Goal: Task Accomplishment & Management: Use online tool/utility

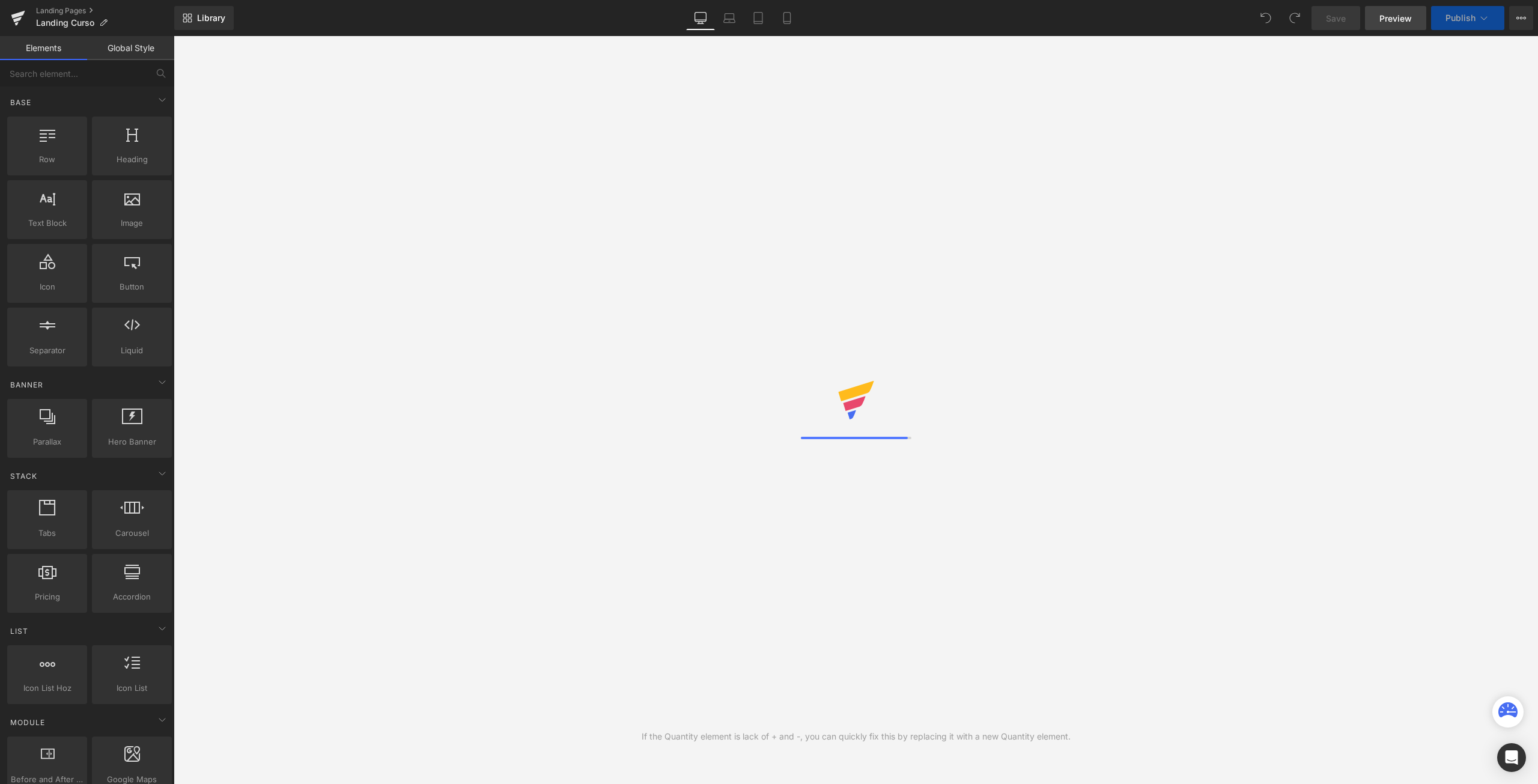
click at [1402, 17] on span "Preview" at bounding box center [1395, 18] width 32 height 13
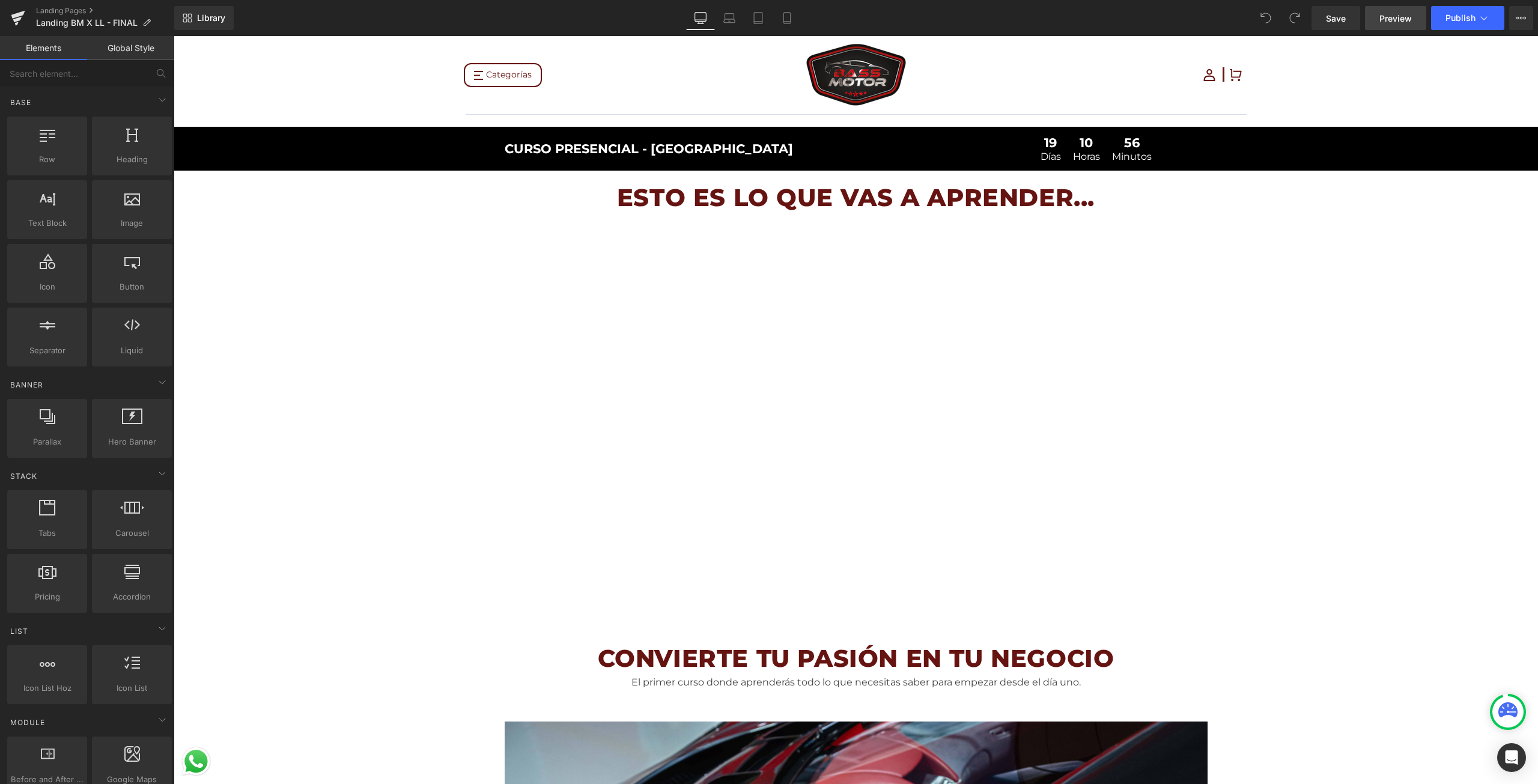
click at [1402, 14] on span "Preview" at bounding box center [1395, 18] width 32 height 13
click at [1402, 17] on span "Preview" at bounding box center [1395, 18] width 32 height 13
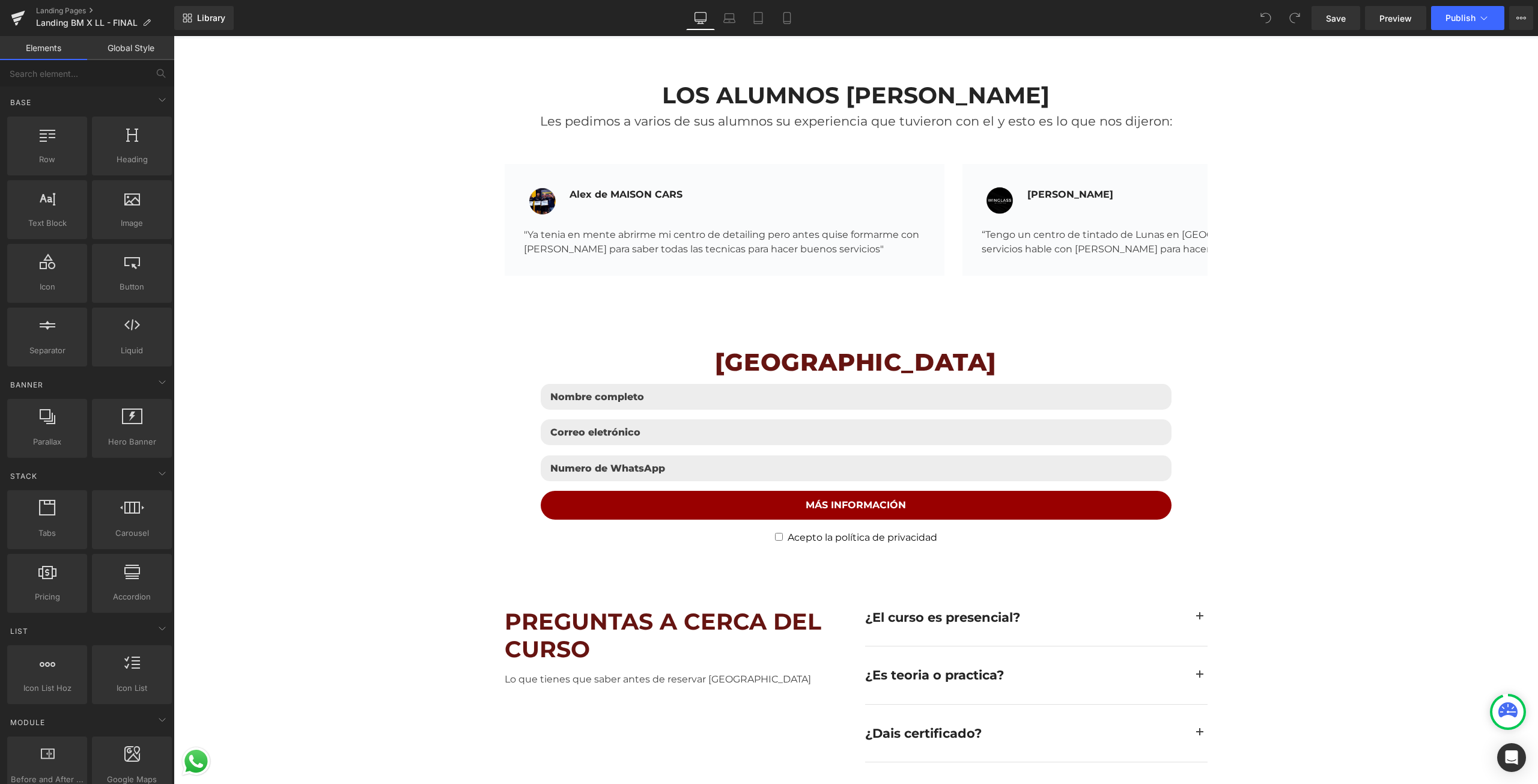
scroll to position [3785, 0]
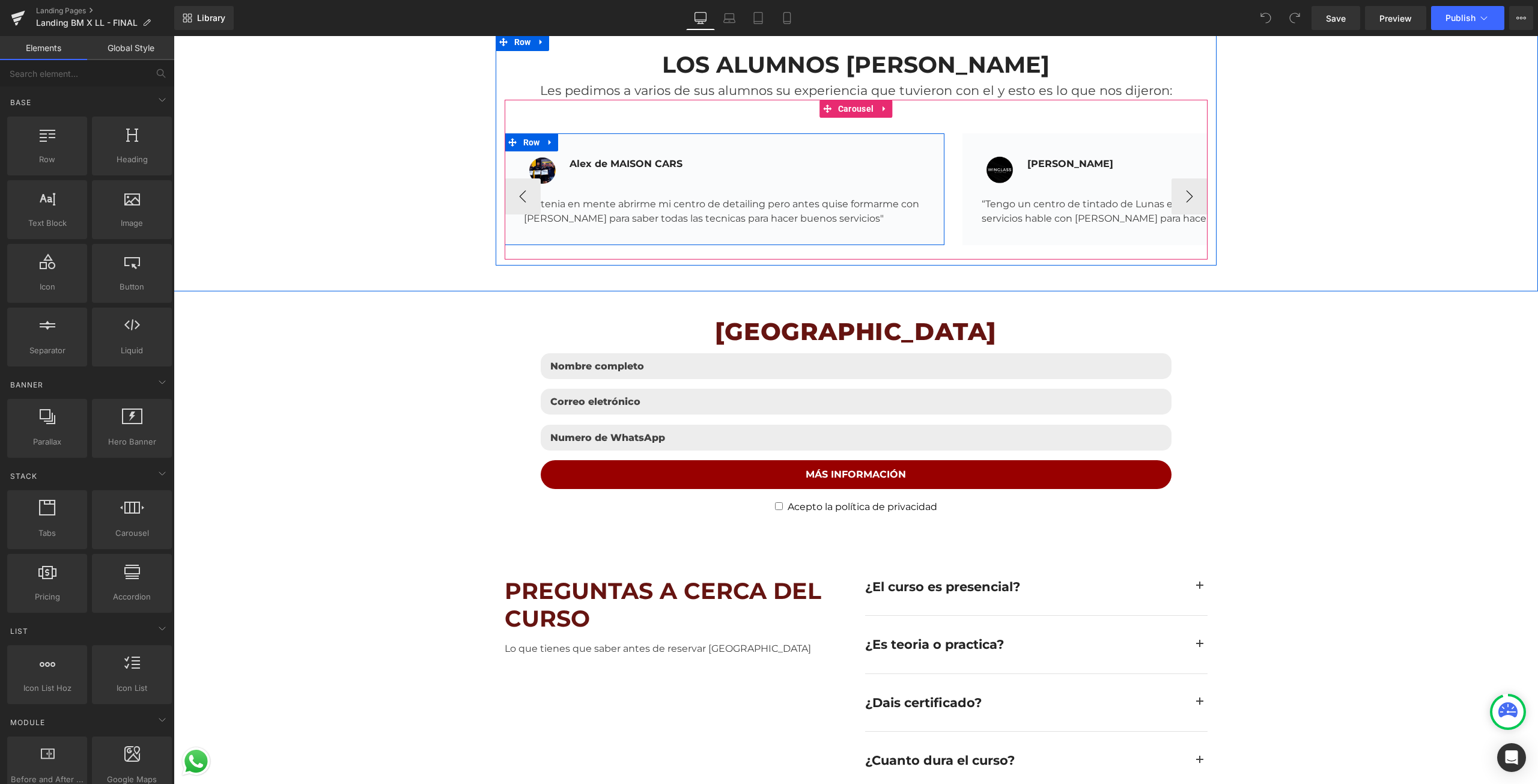
click at [668, 229] on div "Image [PERSON_NAME] CARS Text Block Icon List "Ya tenia en mente abrirme mi cen…" at bounding box center [725, 189] width 440 height 112
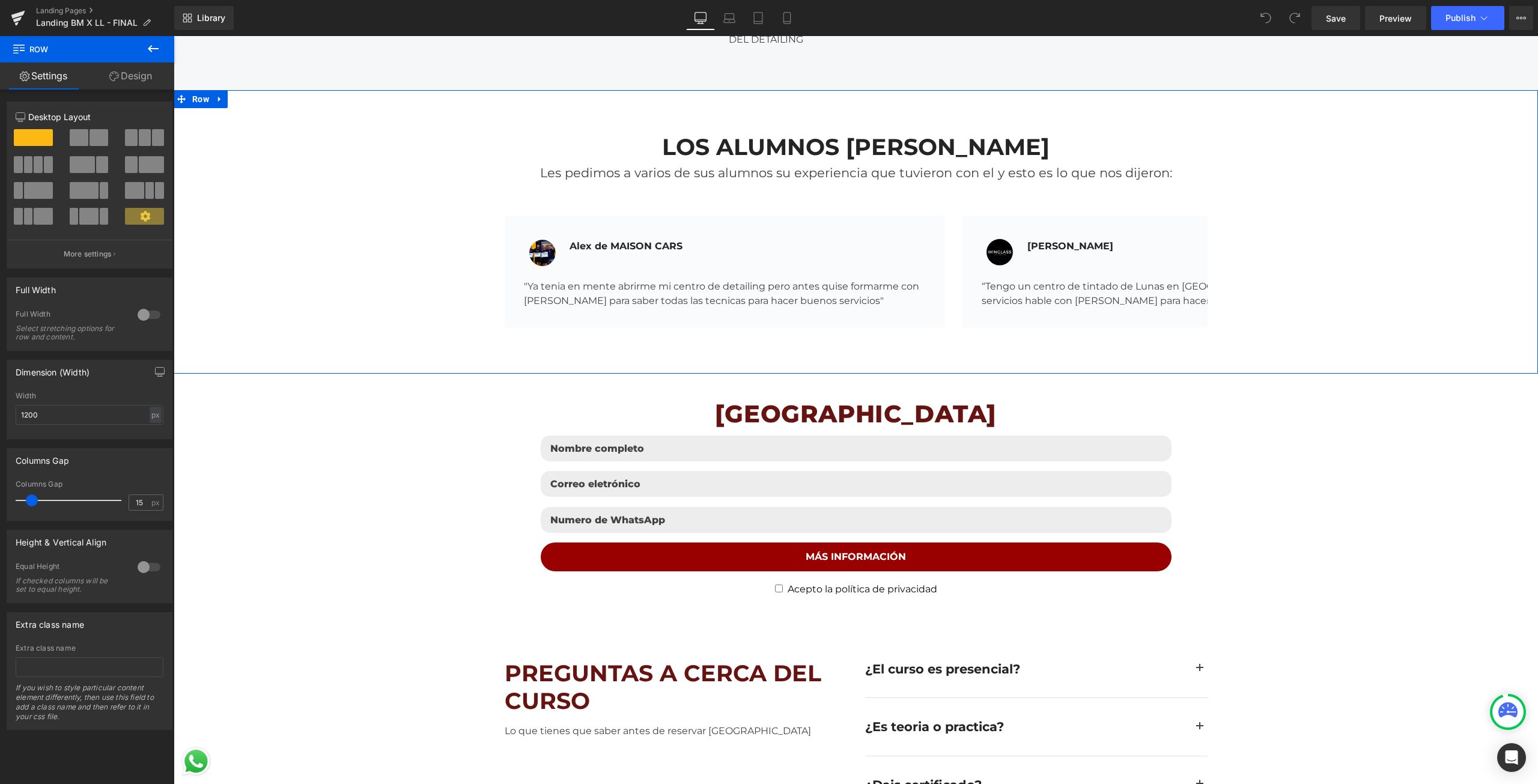
scroll to position [3545, 0]
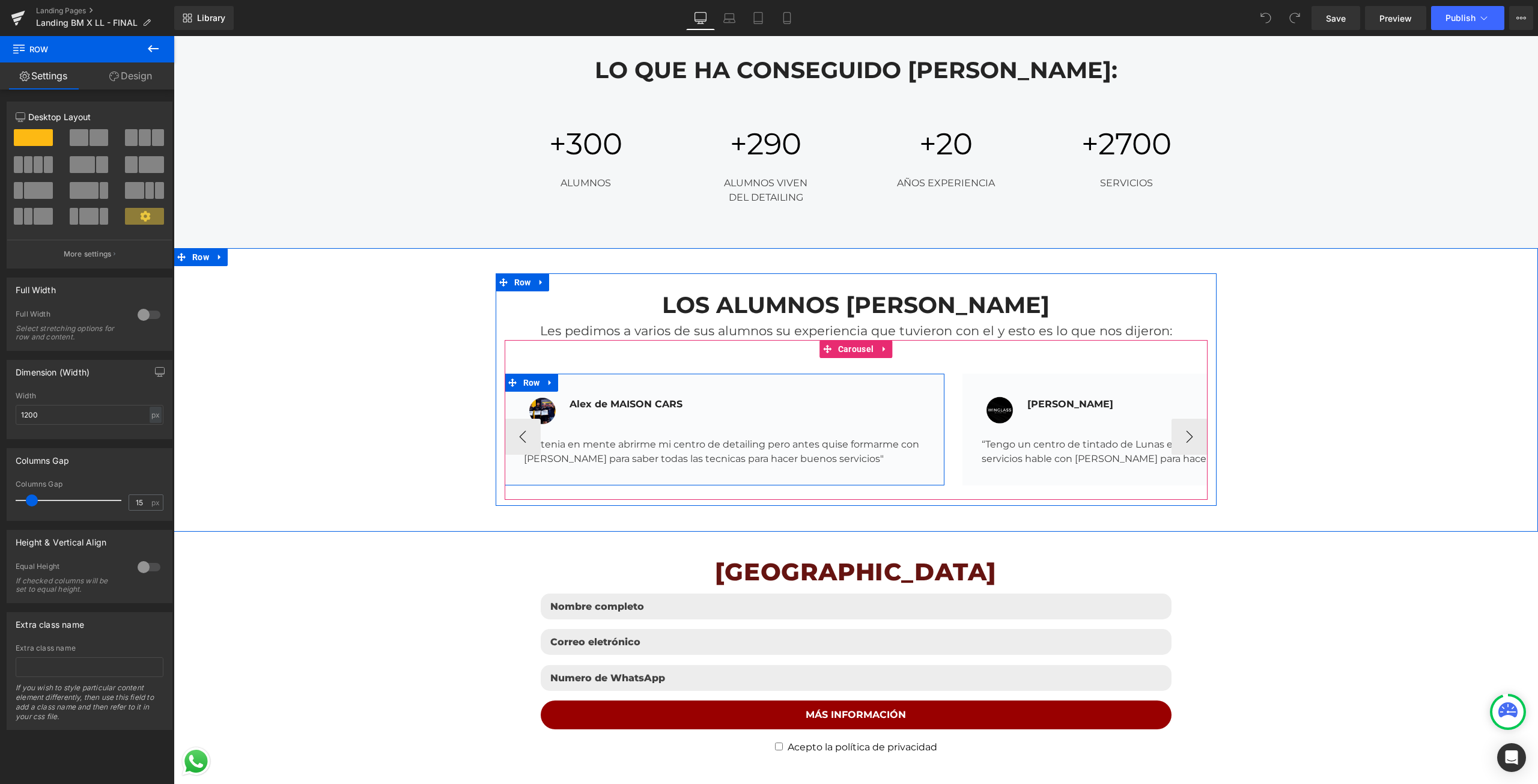
click at [634, 389] on div "Image [PERSON_NAME] CARS Text Block Icon List "Ya tenia en mente abrirme mi cen…" at bounding box center [725, 430] width 440 height 112
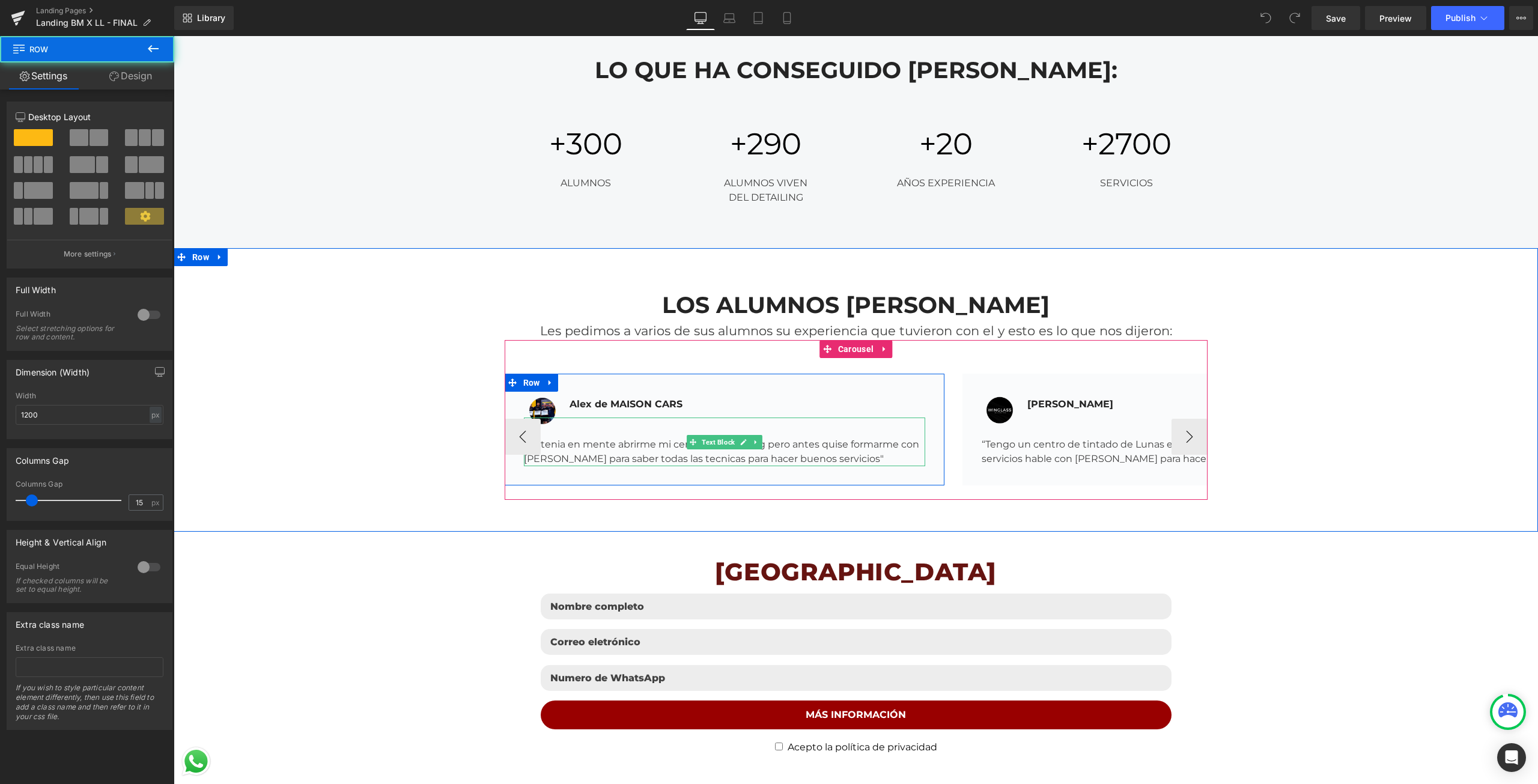
click at [677, 418] on div at bounding box center [725, 418] width 402 height 3
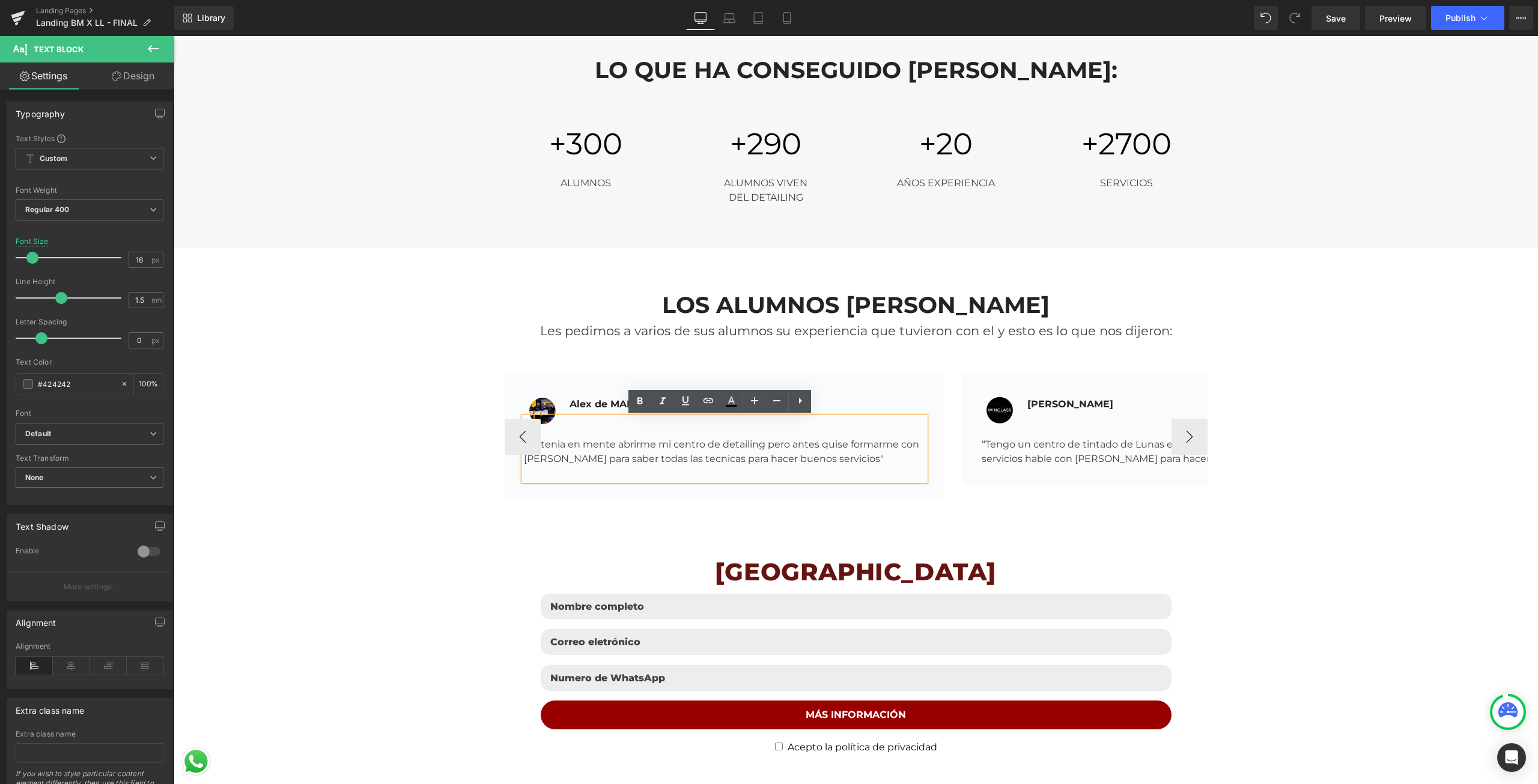
click at [504, 375] on div "Image [PERSON_NAME] CARS Text Block Icon List "Ya tenia en mente abrirme mi cen…" at bounding box center [725, 437] width 440 height 127
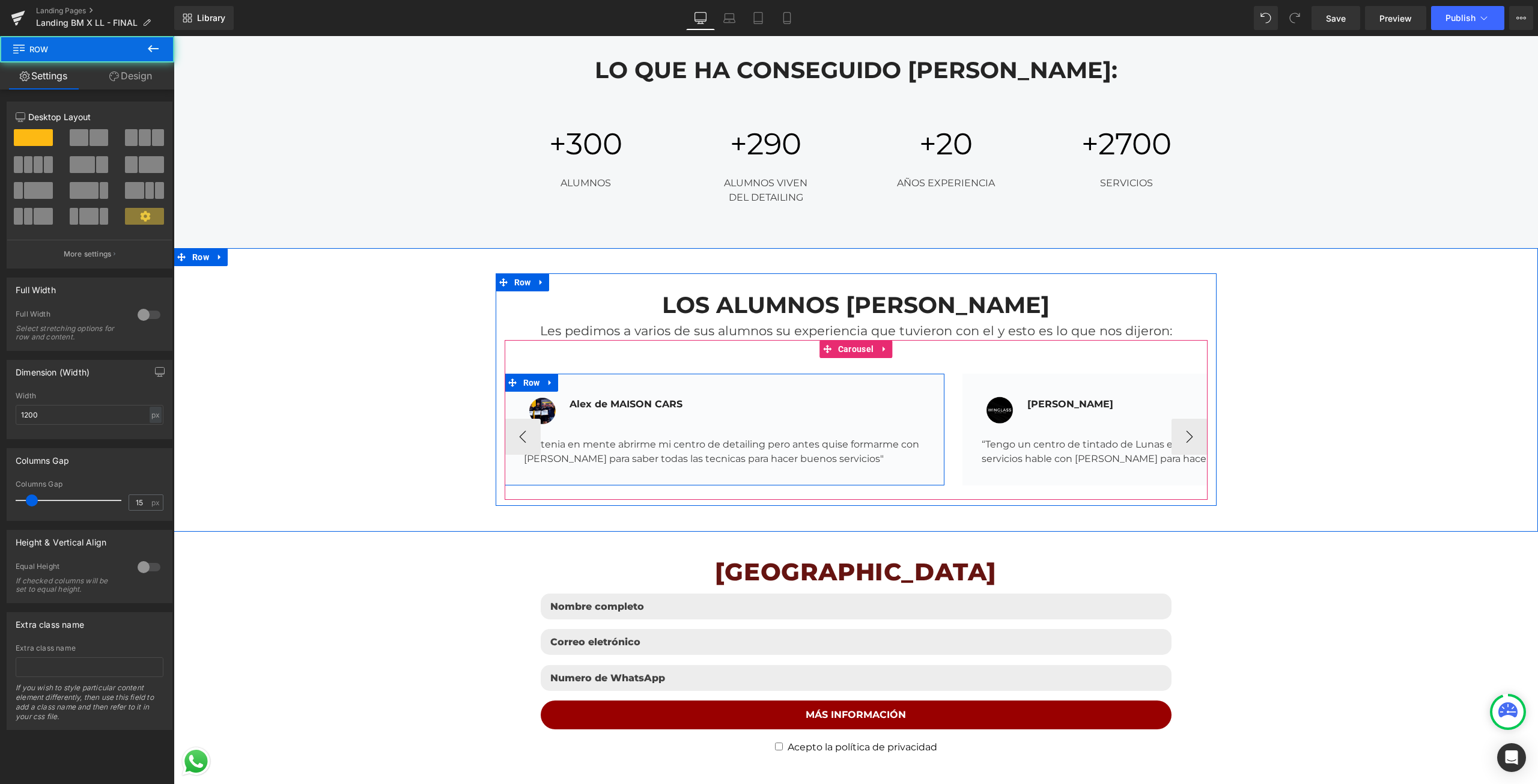
click at [506, 384] on div "Image [PERSON_NAME] CARS Text Block Icon List "Ya tenia en mente abrirme mi cen…" at bounding box center [725, 430] width 440 height 112
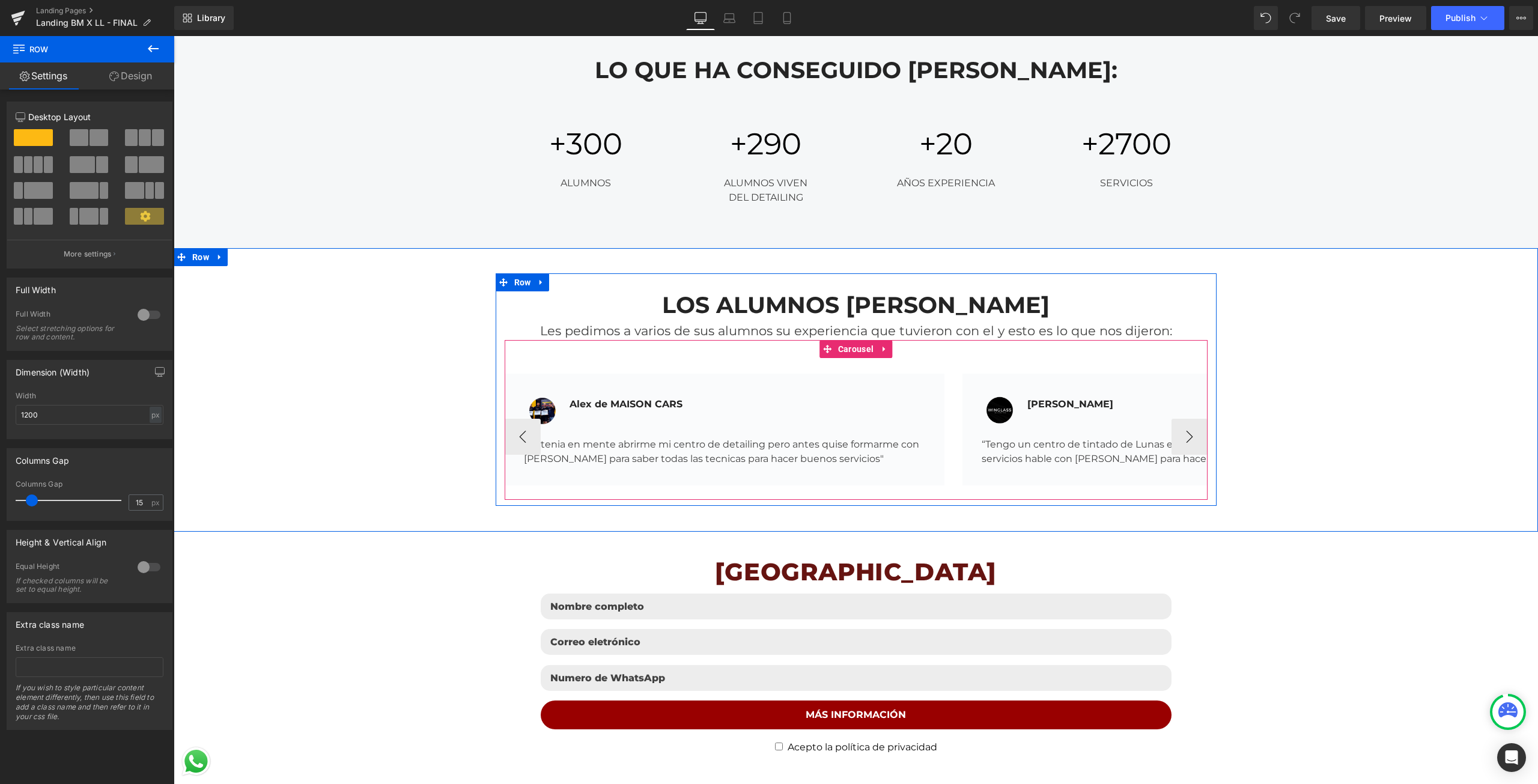
click at [518, 364] on div "Image [PERSON_NAME] CARS Text Block Icon List Text Block Row" at bounding box center [856, 420] width 703 height 160
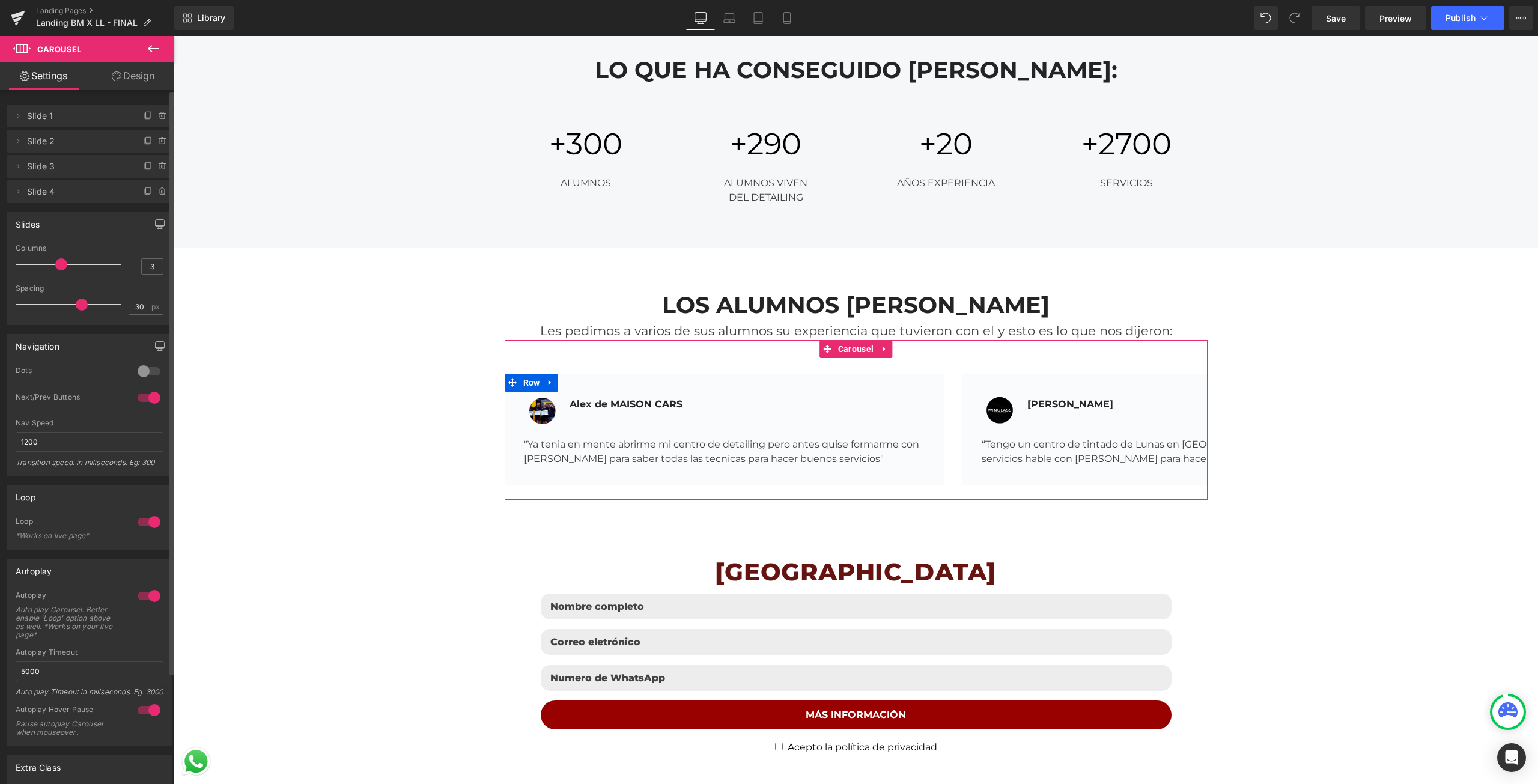
click at [68, 123] on span "Slide 1" at bounding box center [77, 116] width 101 height 23
click at [61, 116] on span "Slide 1" at bounding box center [77, 116] width 101 height 23
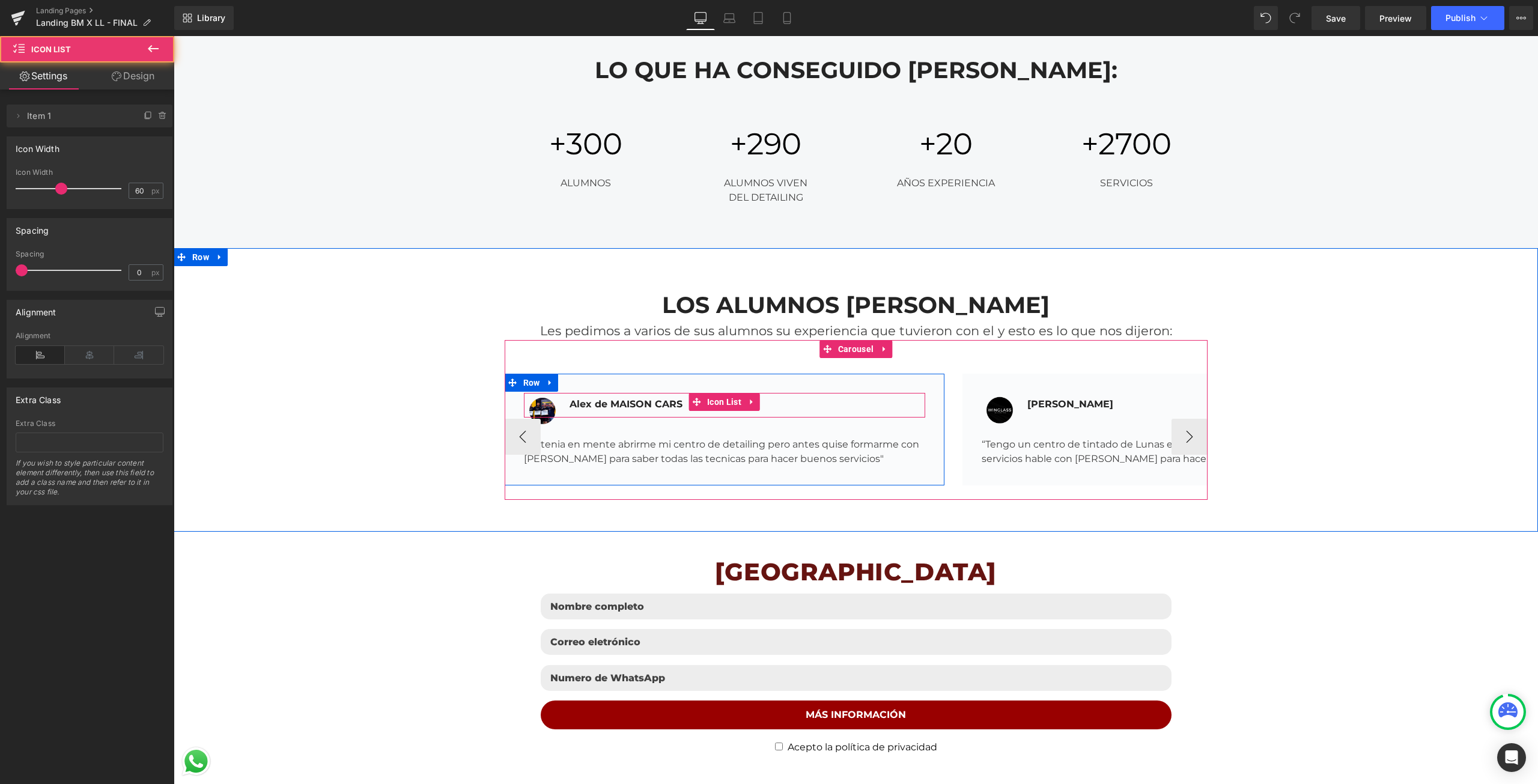
click at [781, 396] on div "Image [PERSON_NAME] CARS Text Block" at bounding box center [725, 404] width 402 height 25
click at [780, 455] on div ""Ya tenia en mente abrirme mi centro de detailing pero antes quise formarme con…" at bounding box center [725, 441] width 402 height 49
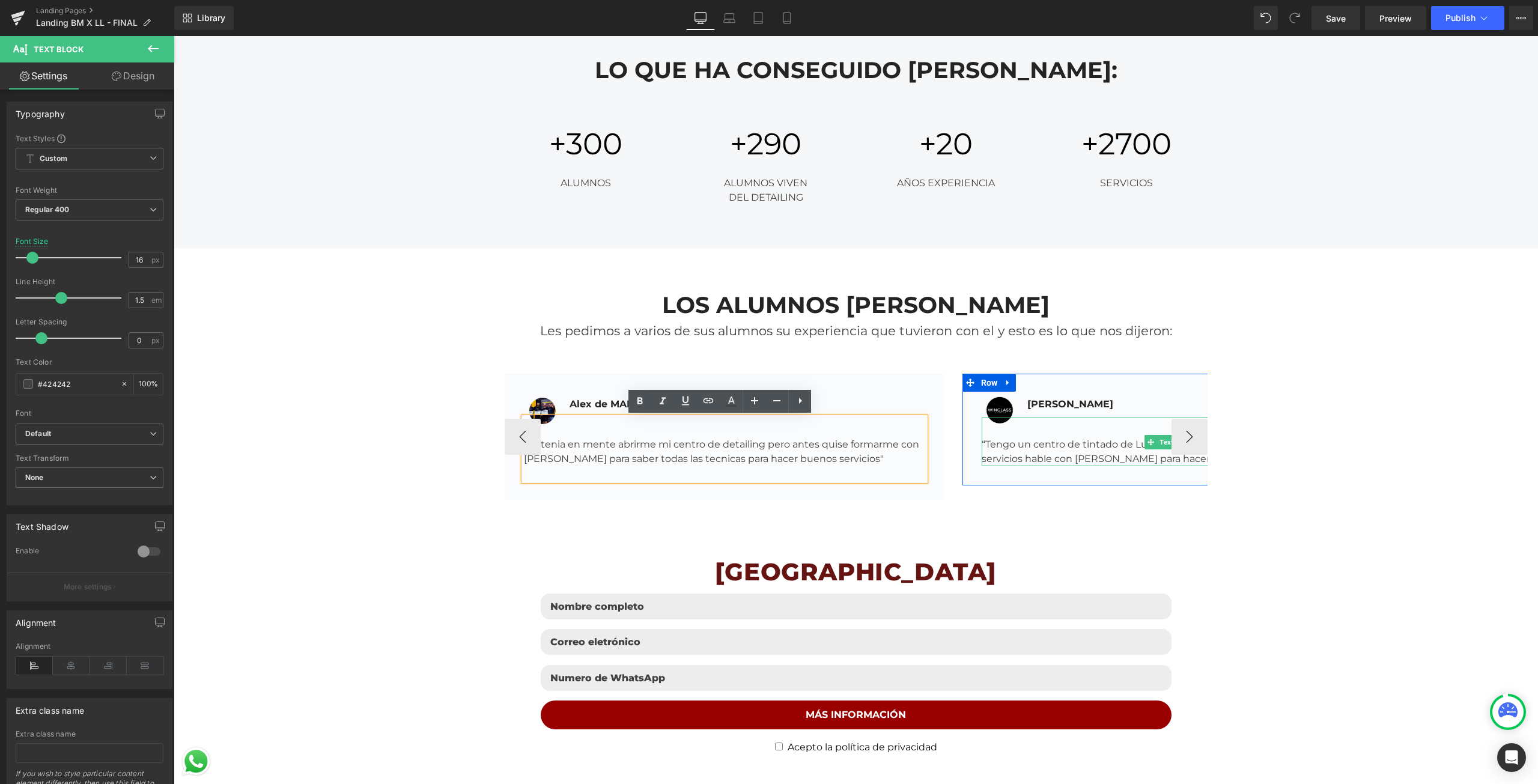
click at [1023, 431] on div "“Tengo un centro de tintado de Lunas en [GEOGRAPHIC_DATA] y para ampliar mis se…" at bounding box center [1183, 441] width 402 height 49
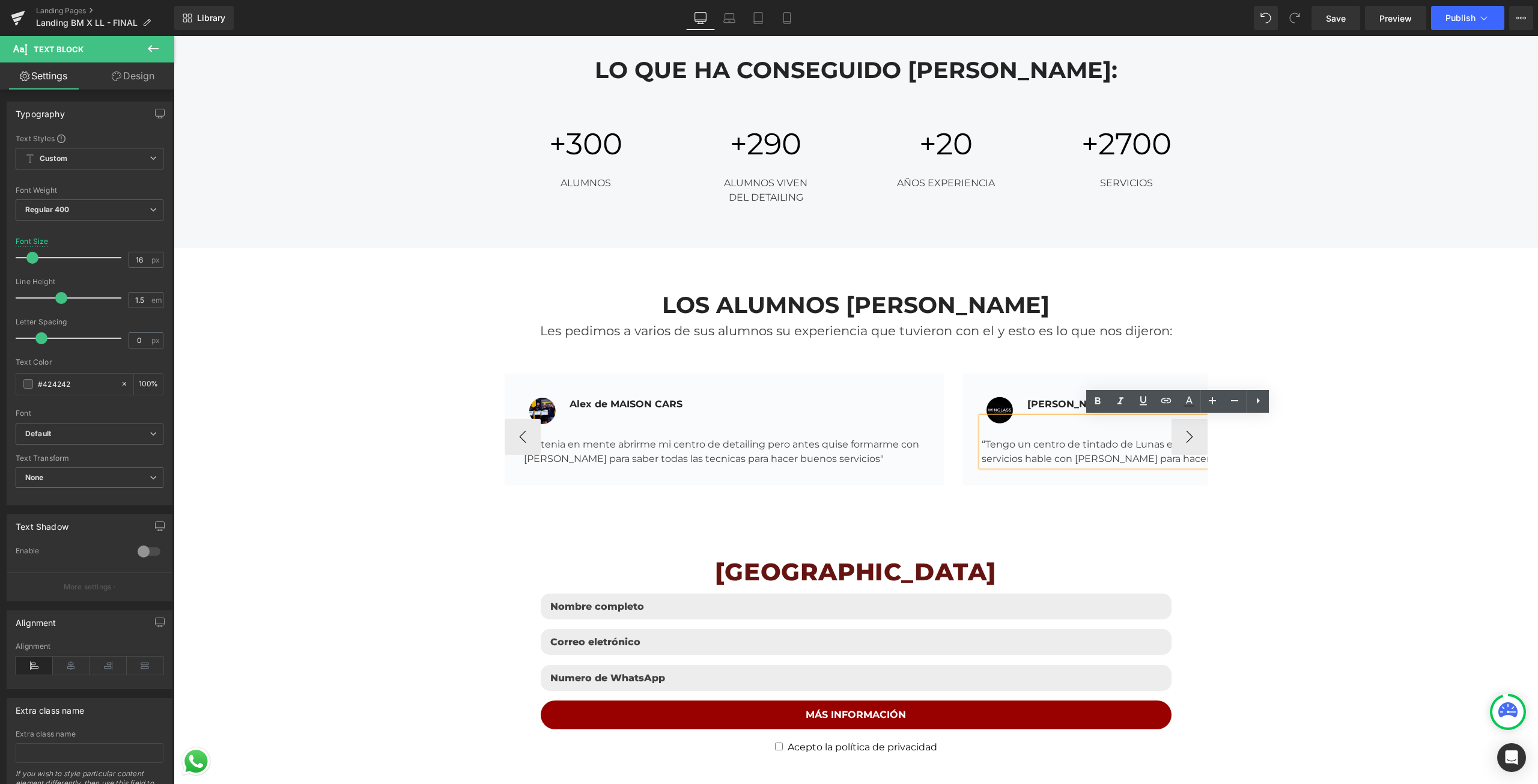
click at [825, 367] on div "Image [PERSON_NAME] CARS Text Block Icon List Text Block Row 32px" at bounding box center [856, 420] width 703 height 160
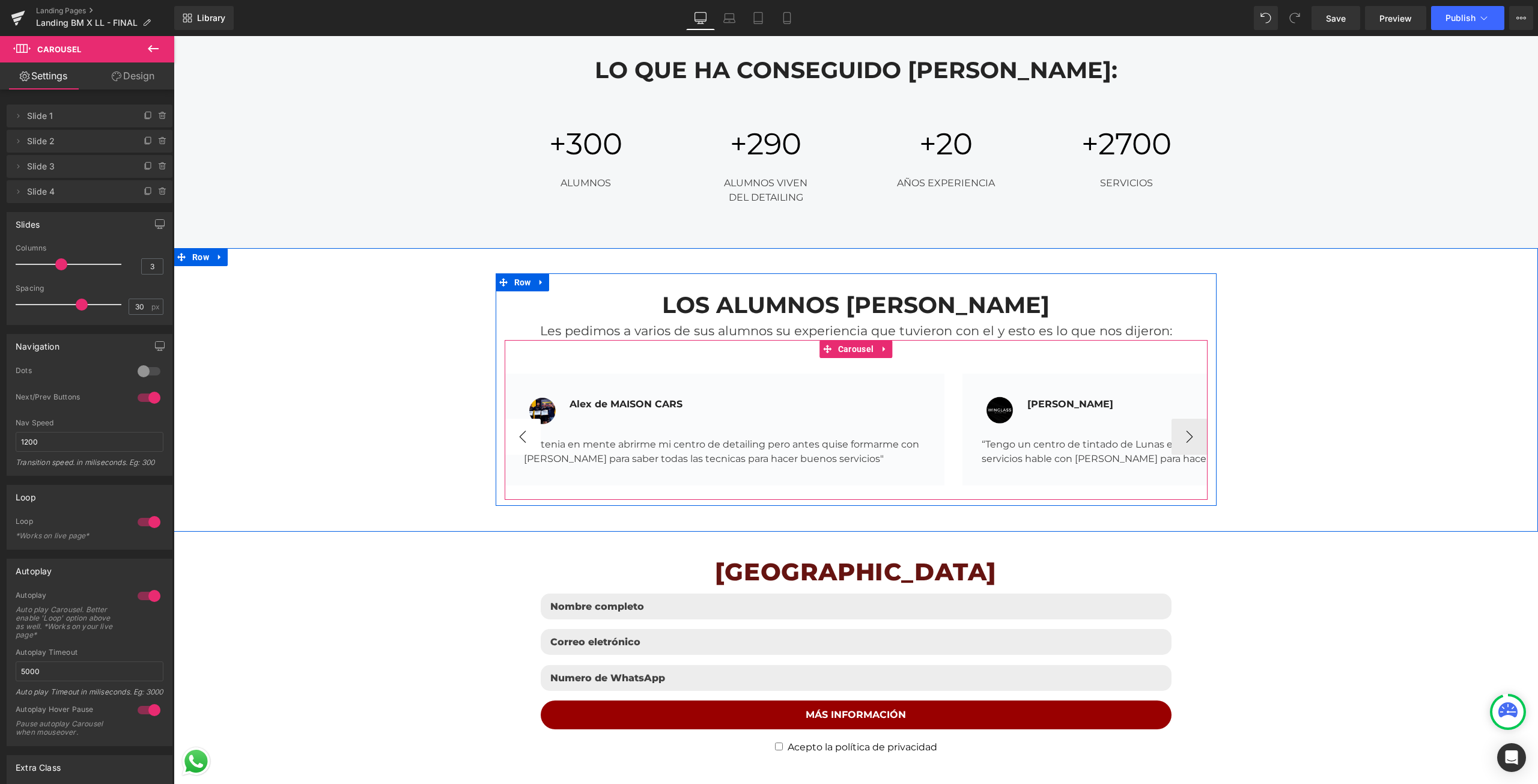
drag, startPoint x: 519, startPoint y: 447, endPoint x: 529, endPoint y: 446, distance: 10.0
click at [522, 447] on button "‹" at bounding box center [522, 436] width 36 height 36
click at [1175, 440] on button "›" at bounding box center [1189, 436] width 36 height 36
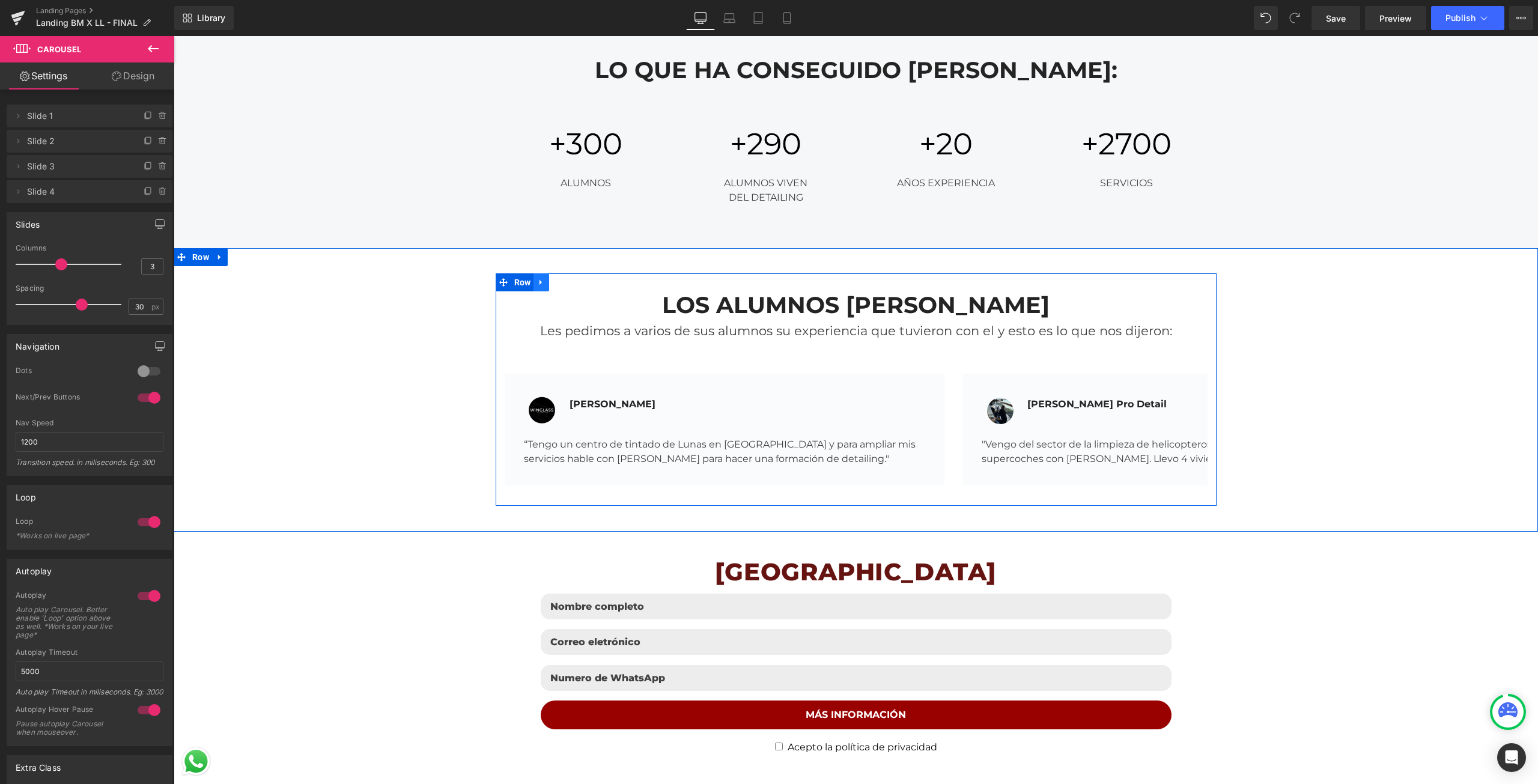
click at [537, 278] on icon at bounding box center [541, 282] width 8 height 9
click at [584, 283] on icon at bounding box center [588, 282] width 8 height 9
click at [544, 283] on link at bounding box center [541, 282] width 16 height 18
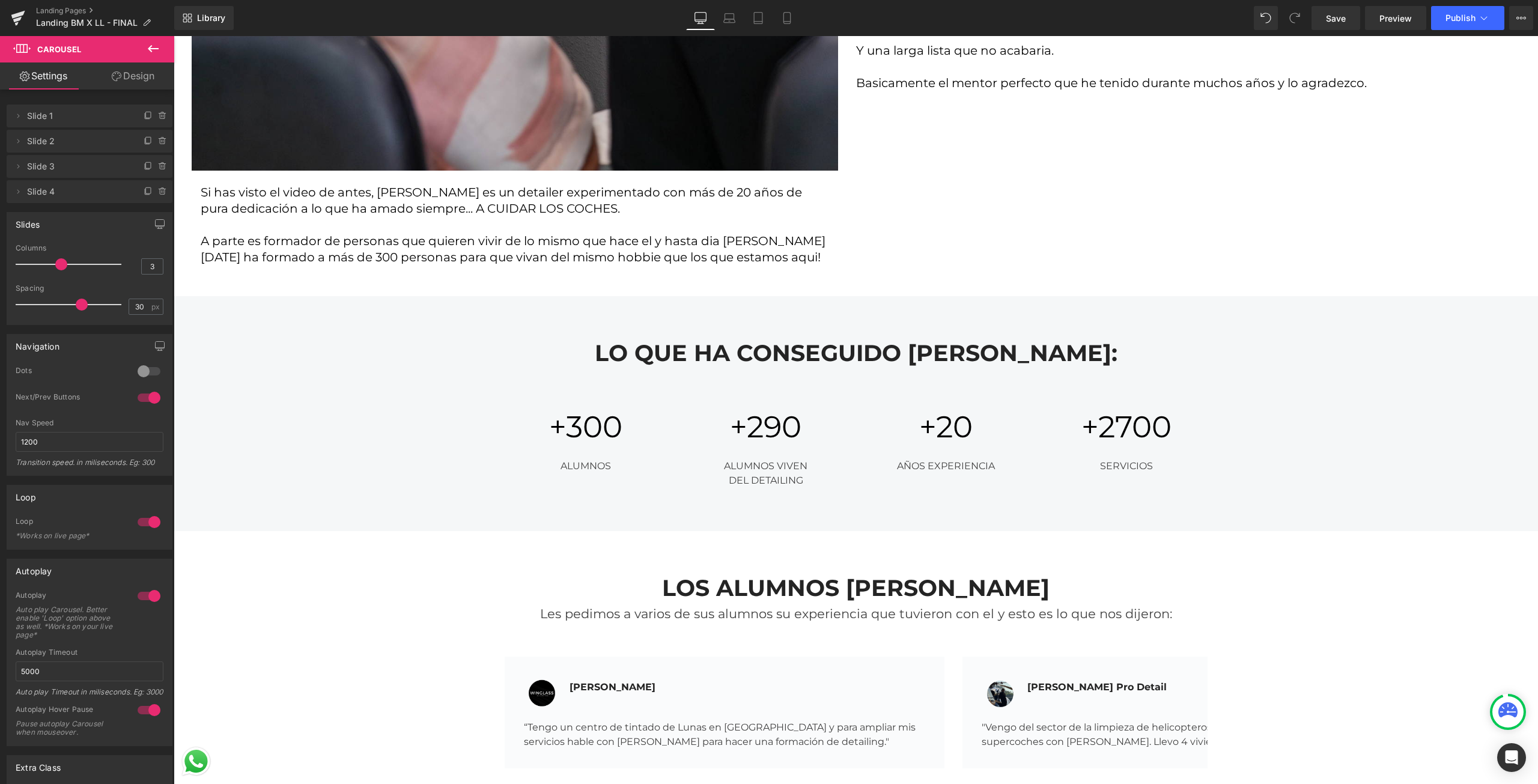
scroll to position [3545, 0]
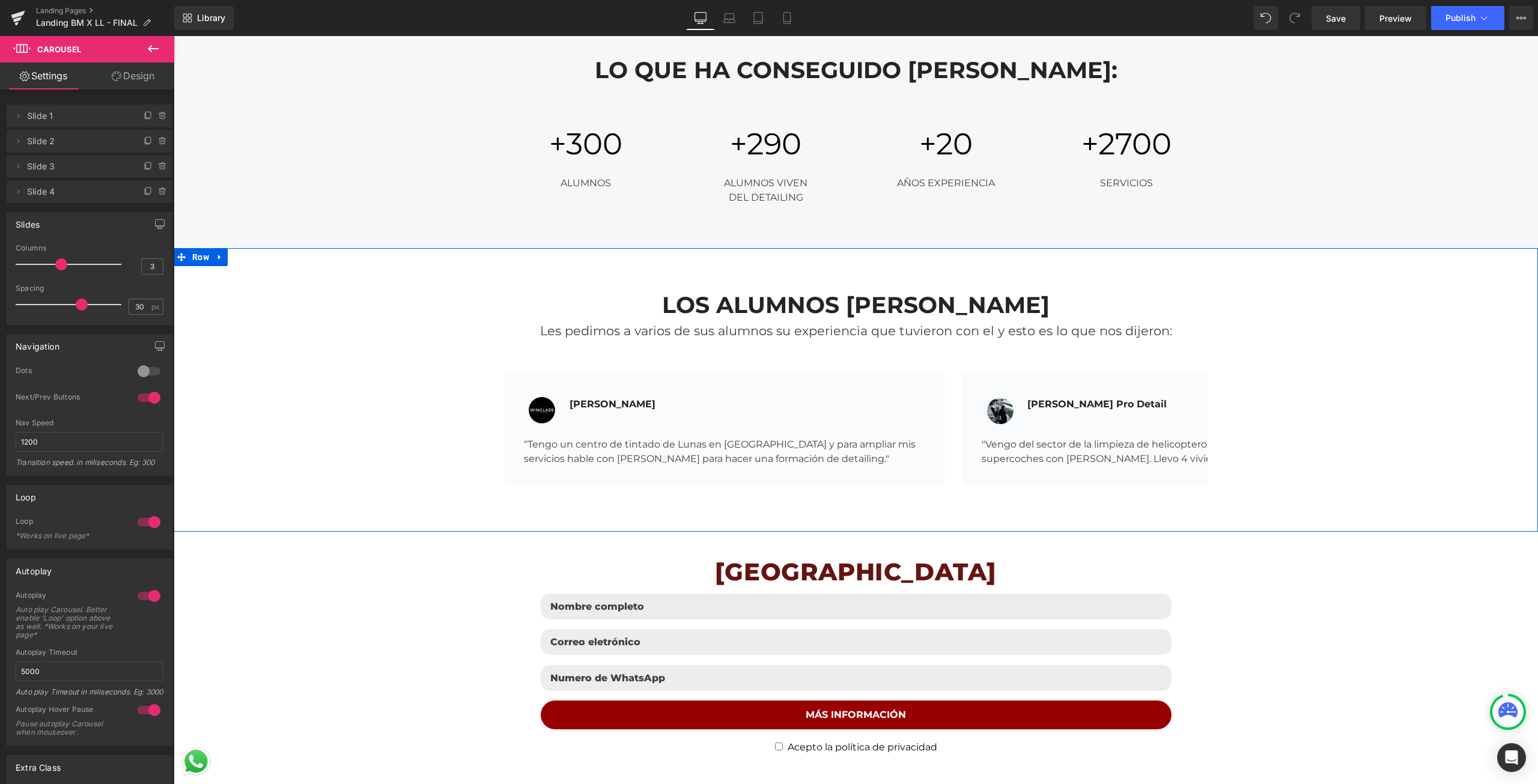
click at [351, 268] on div "LOS ALUMNOS [PERSON_NAME] Les pedimos a varios de sus alumnos su experiencia qu…" at bounding box center [856, 390] width 1365 height 283
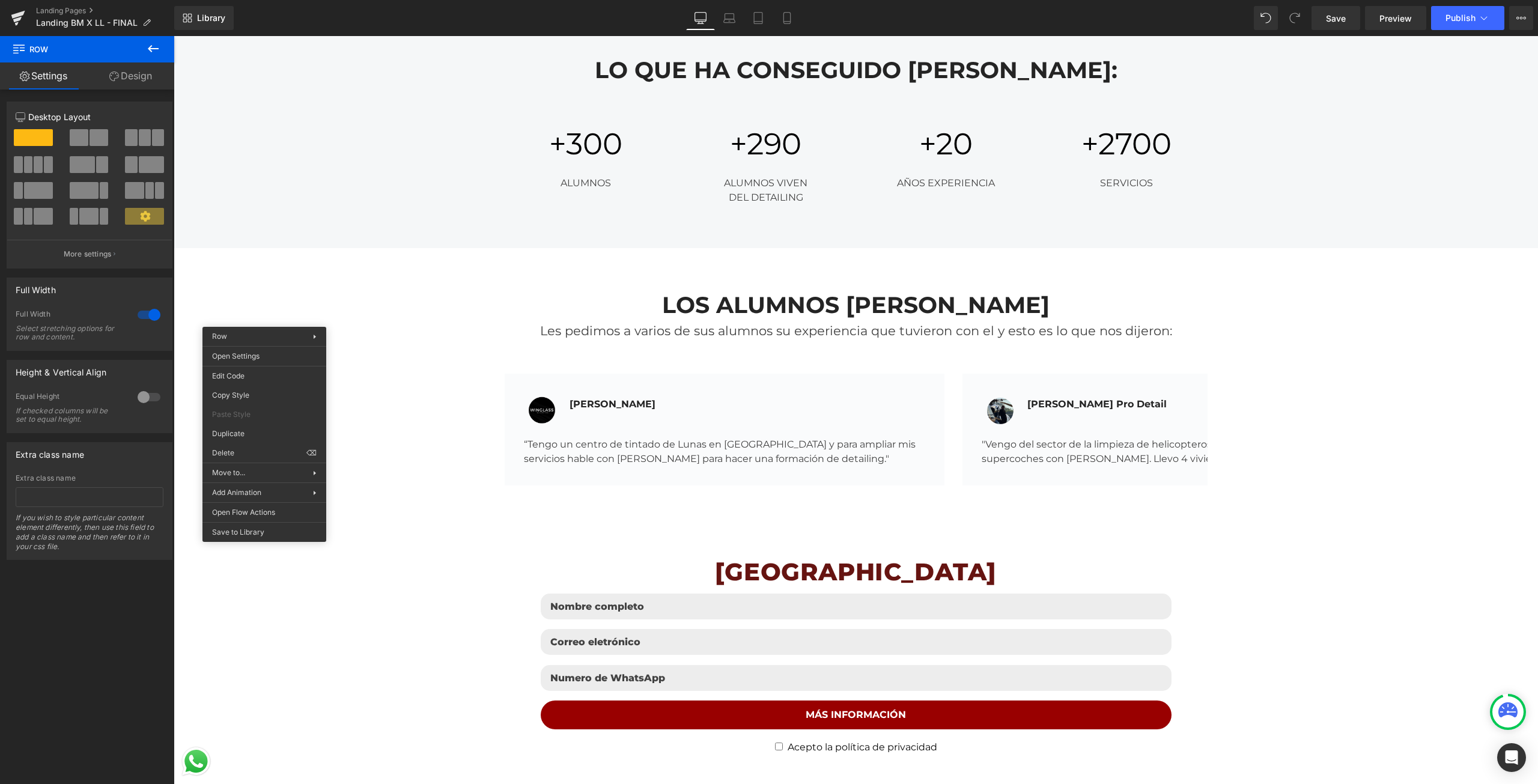
click at [303, 299] on div "LOS ALUMNOS [PERSON_NAME] Les pedimos a varios de sus alumnos su experiencia qu…" at bounding box center [856, 390] width 1365 height 233
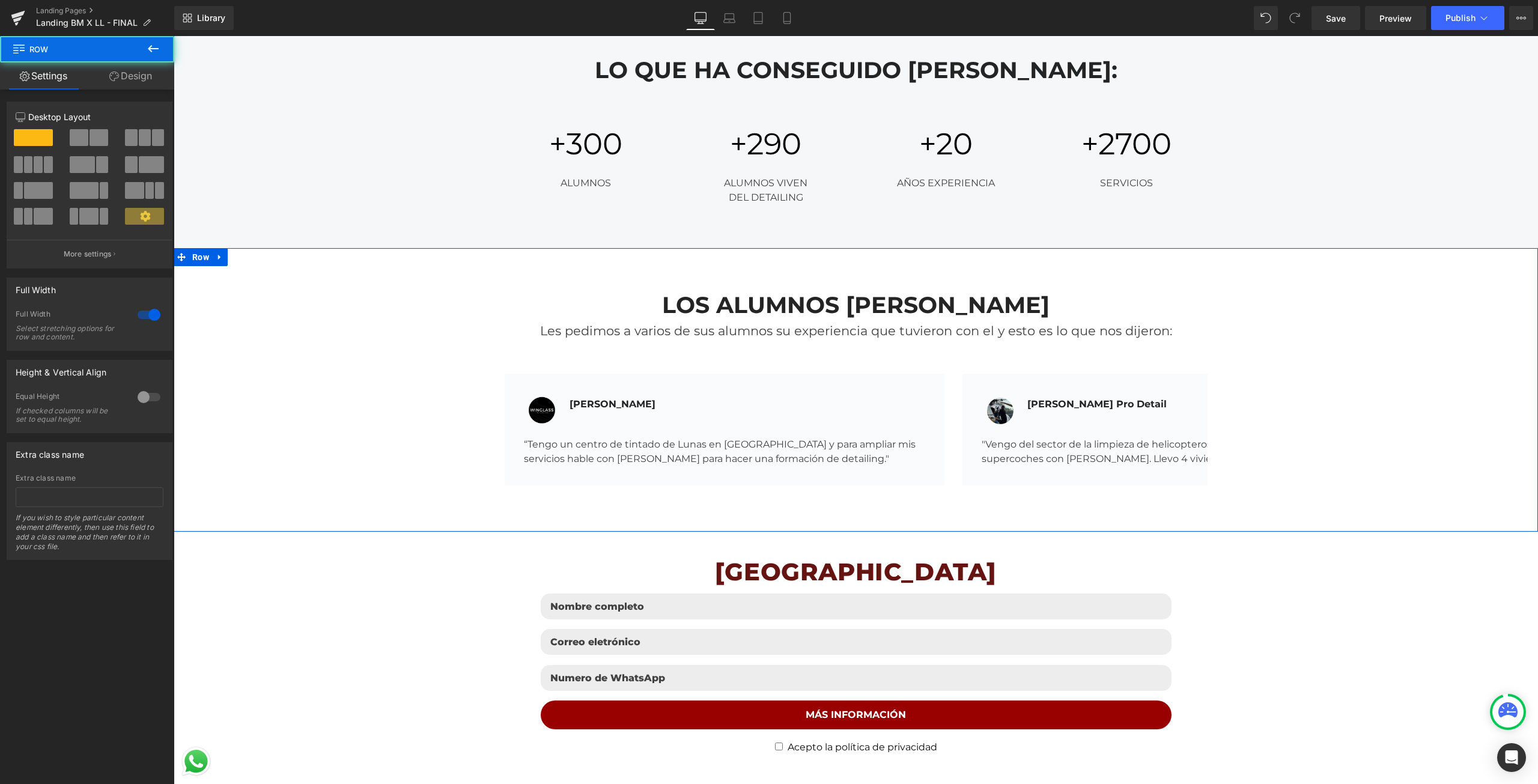
click at [456, 370] on div "LOS ALUMNOS [PERSON_NAME] Les pedimos a varios de sus alumnos su experiencia qu…" at bounding box center [856, 390] width 1365 height 233
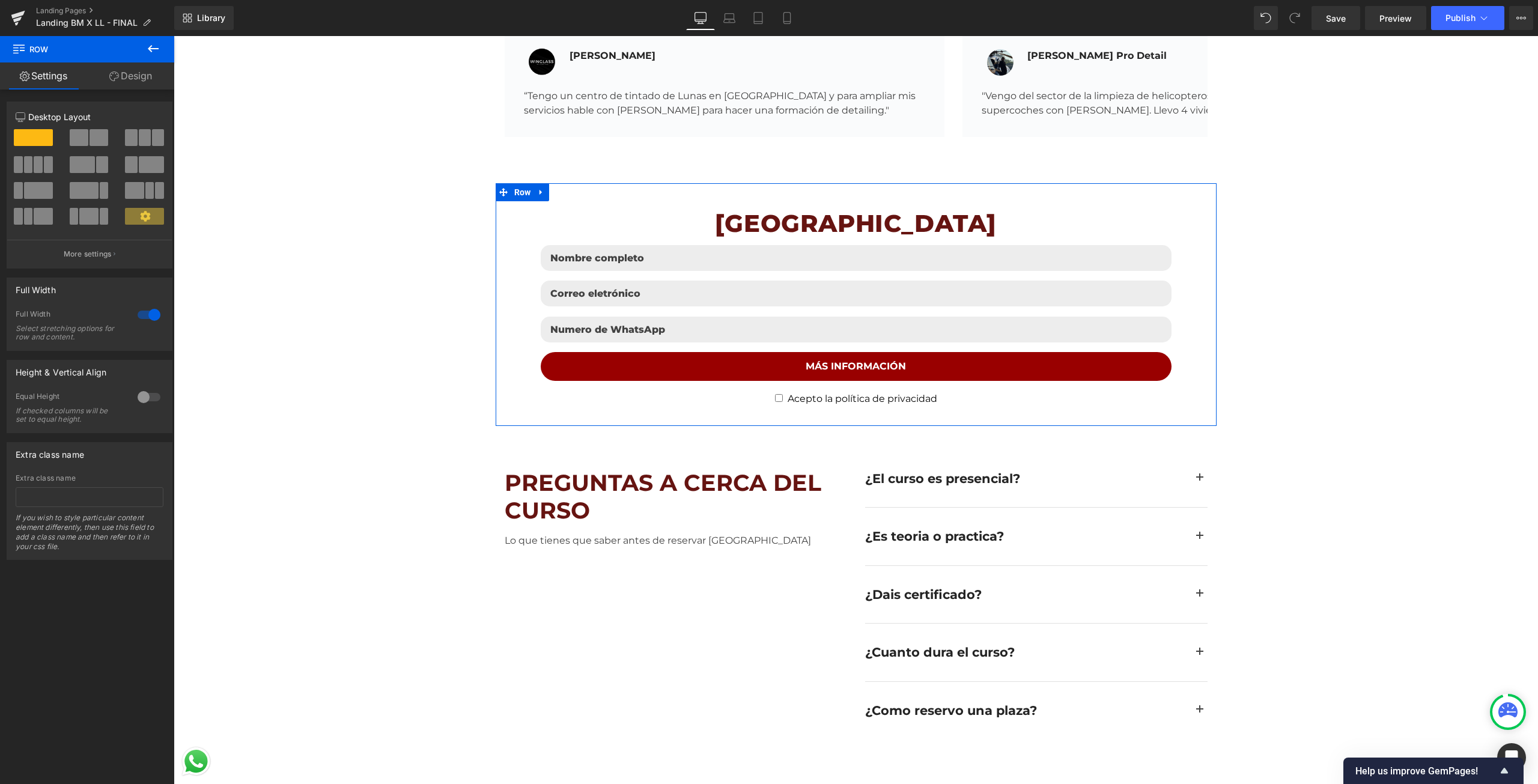
scroll to position [4205, 0]
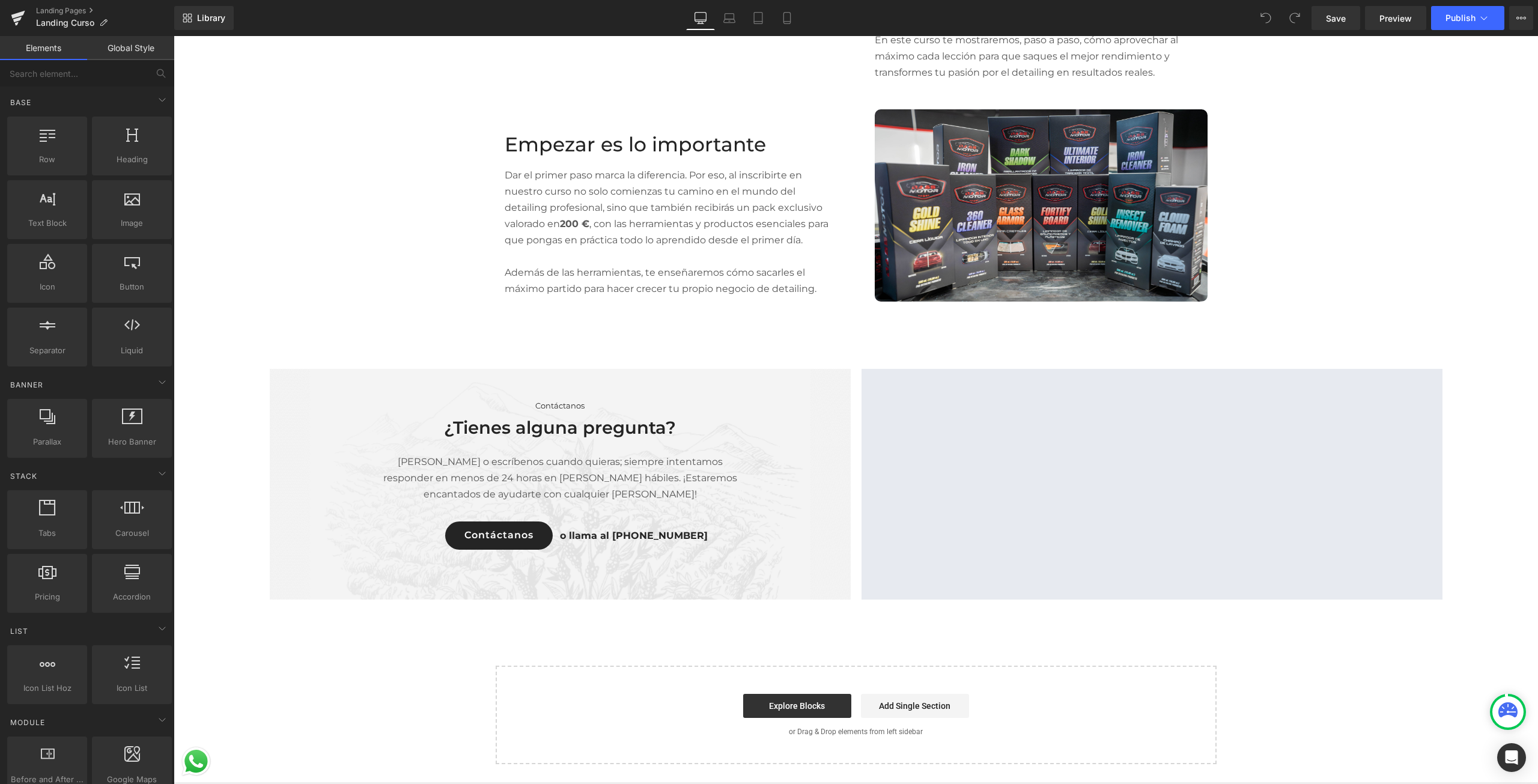
scroll to position [3478, 0]
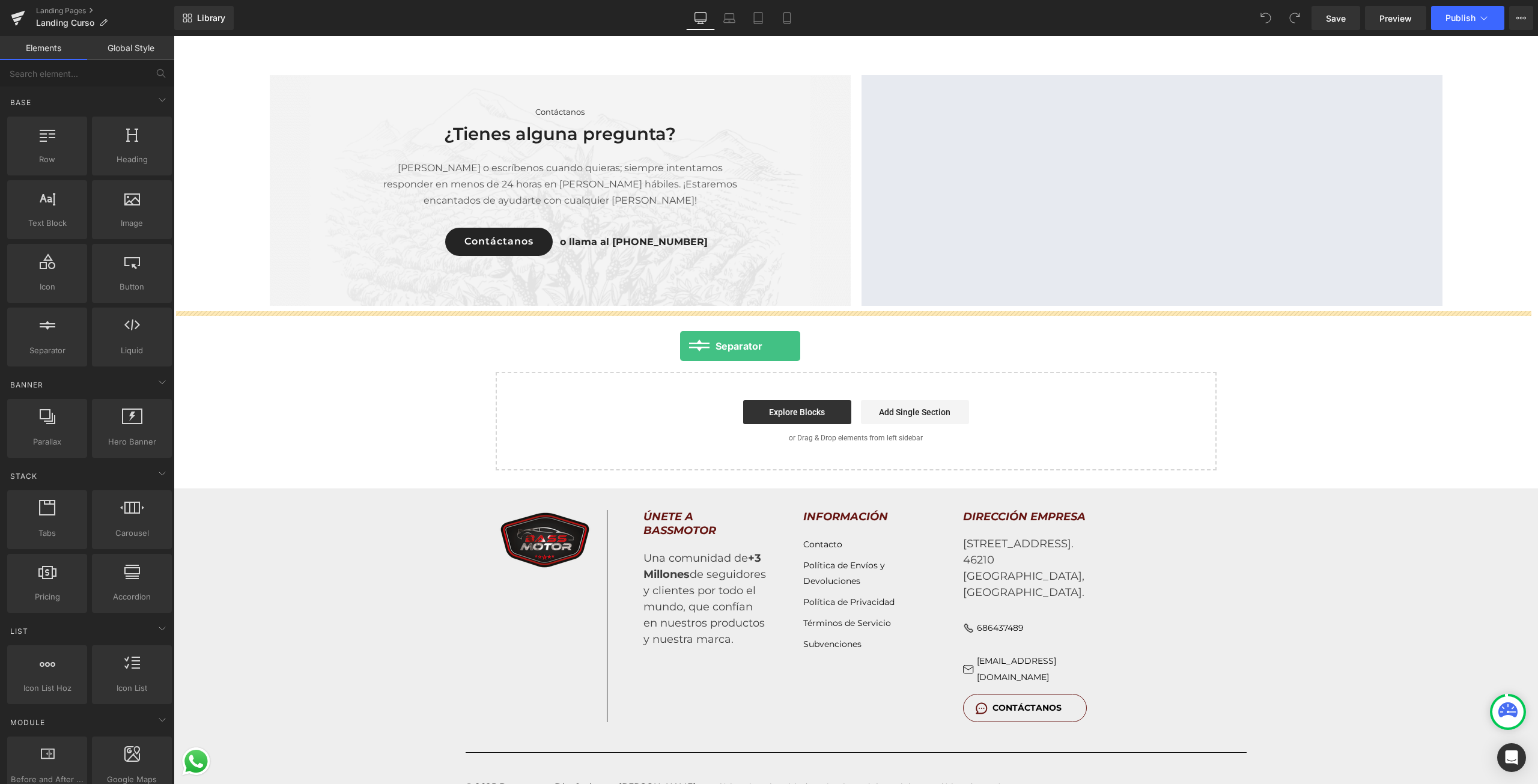
drag, startPoint x: 206, startPoint y: 365, endPoint x: 680, endPoint y: 346, distance: 474.4
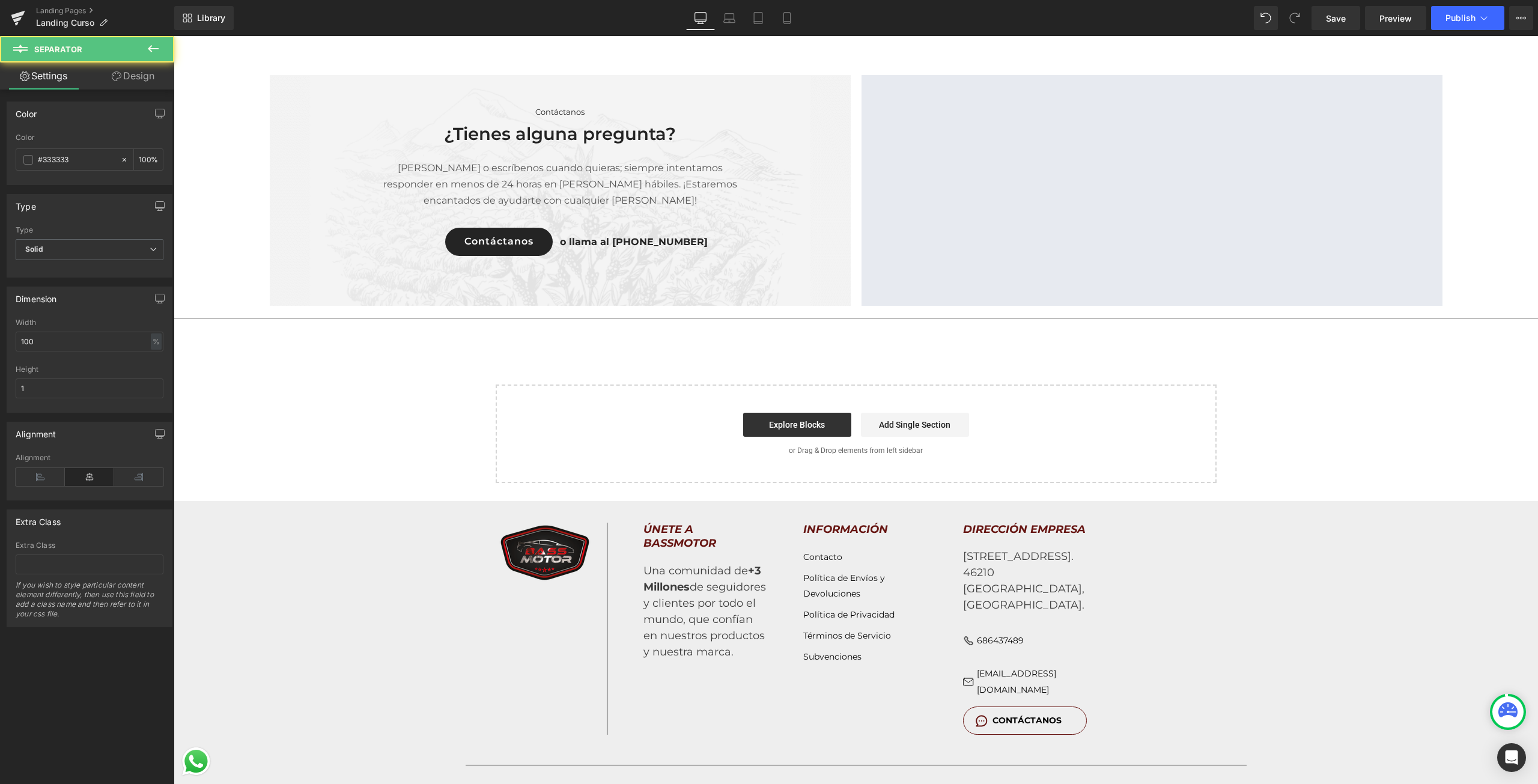
click at [642, 318] on hr at bounding box center [856, 321] width 1365 height 6
click at [51, 381] on input "1" at bounding box center [89, 389] width 148 height 20
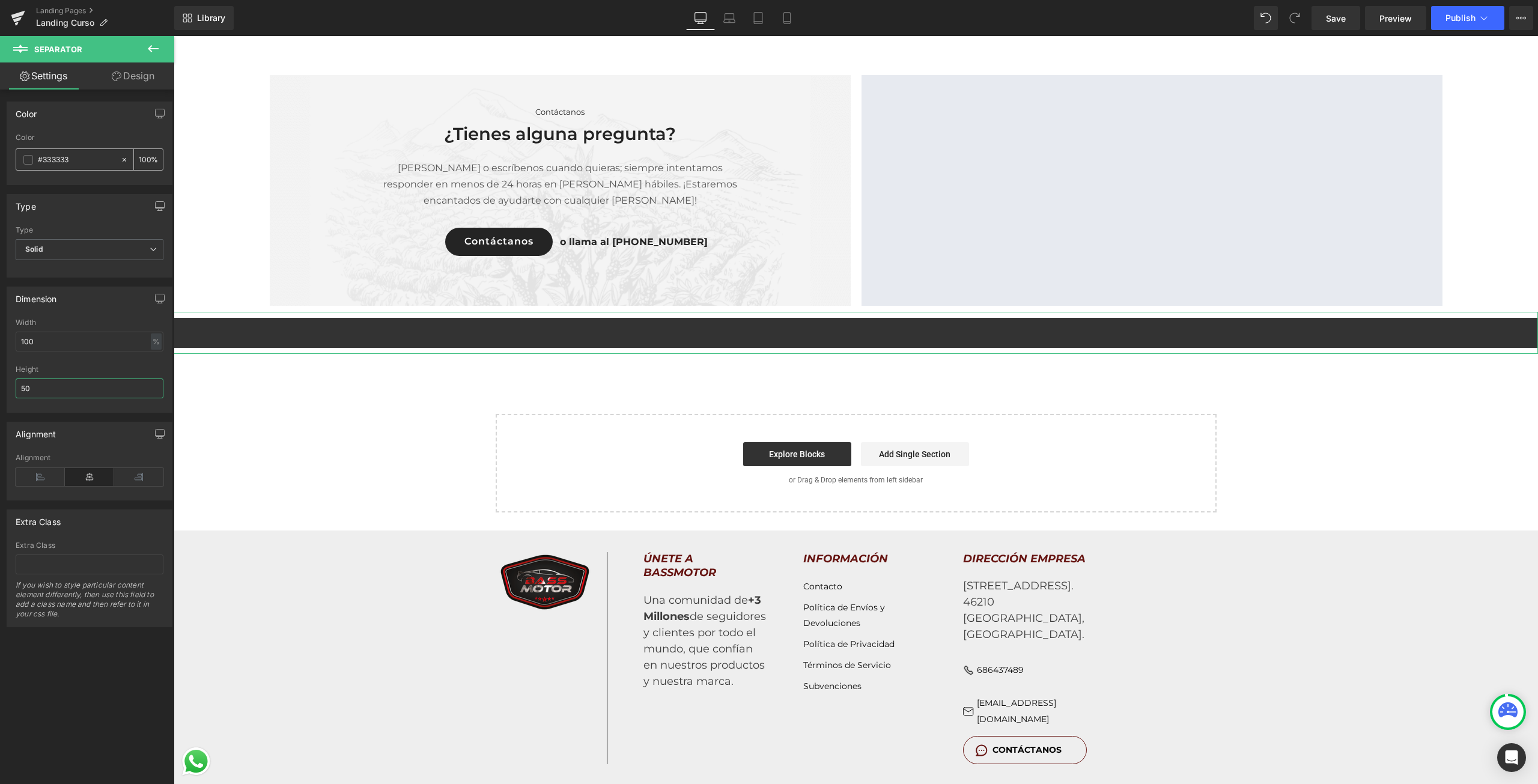
type input "50"
click at [27, 167] on div "#333333" at bounding box center [68, 159] width 104 height 21
click at [30, 157] on span at bounding box center [28, 160] width 9 height 9
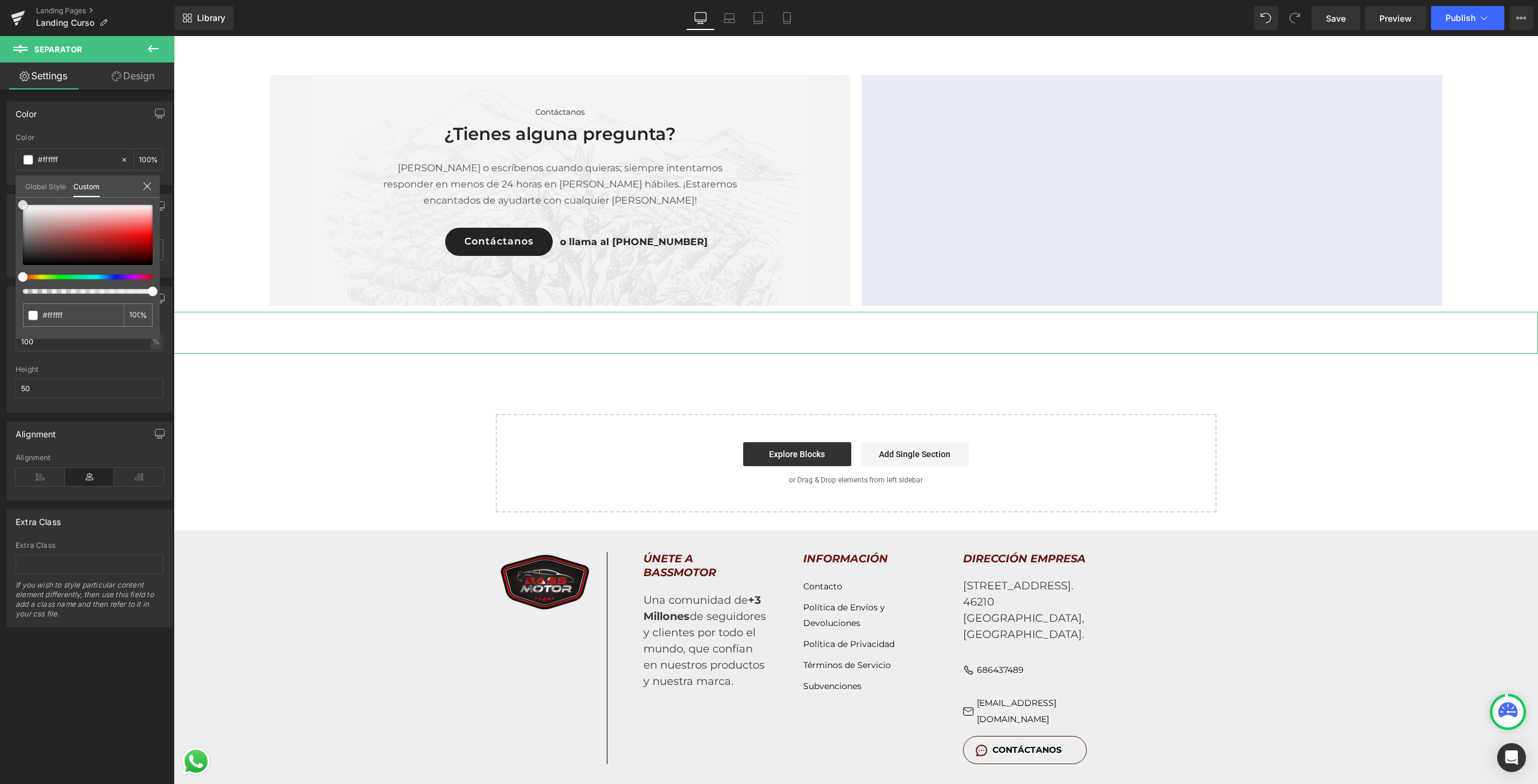
drag, startPoint x: 26, startPoint y: 206, endPoint x: 13, endPoint y: 198, distance: 15.3
click at [13, 185] on div "Color rgb(51, 51, 51) Color #333333 100 % Global Style Custom Setup Global Styl…" at bounding box center [90, 138] width 180 height 93
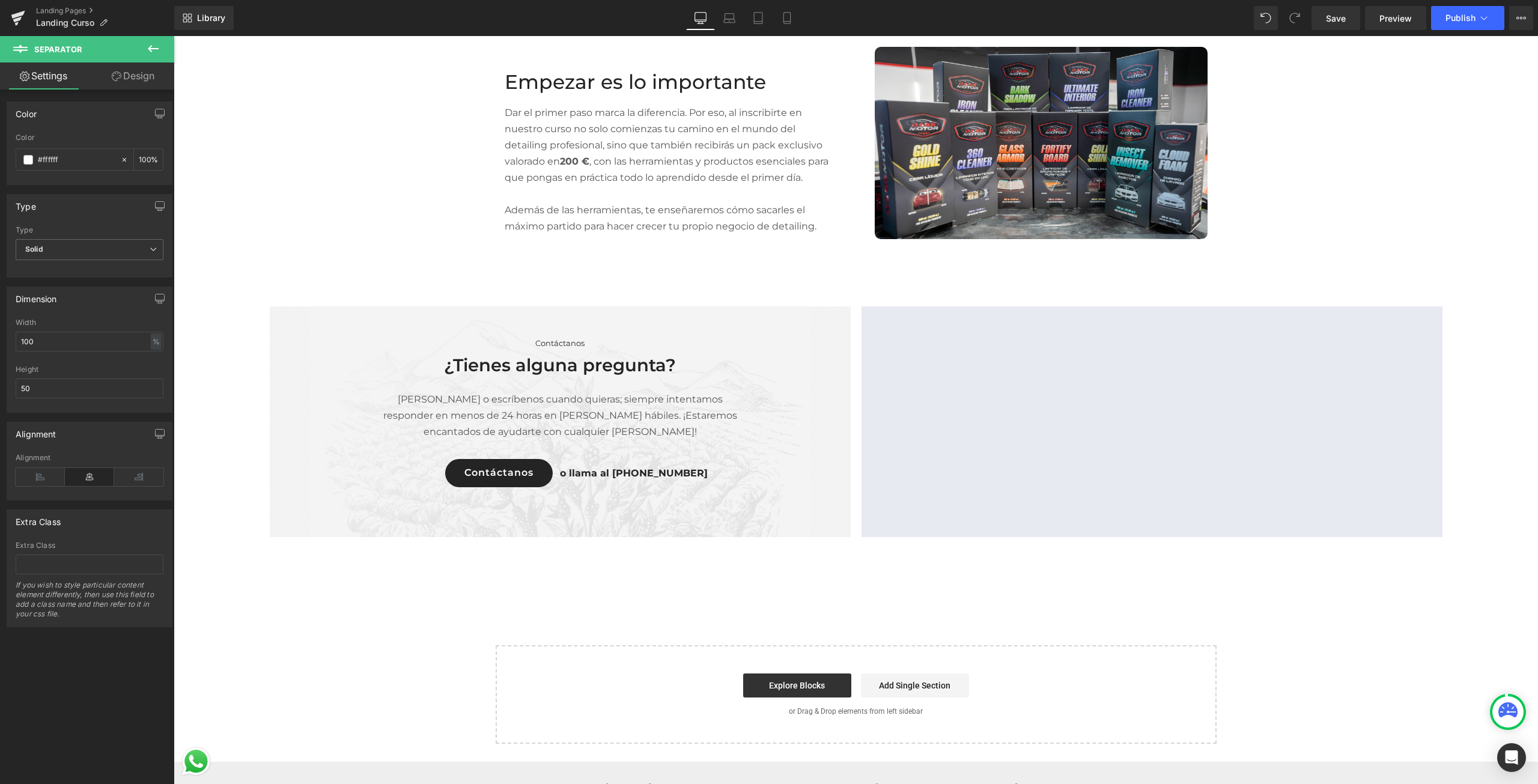
scroll to position [3238, 0]
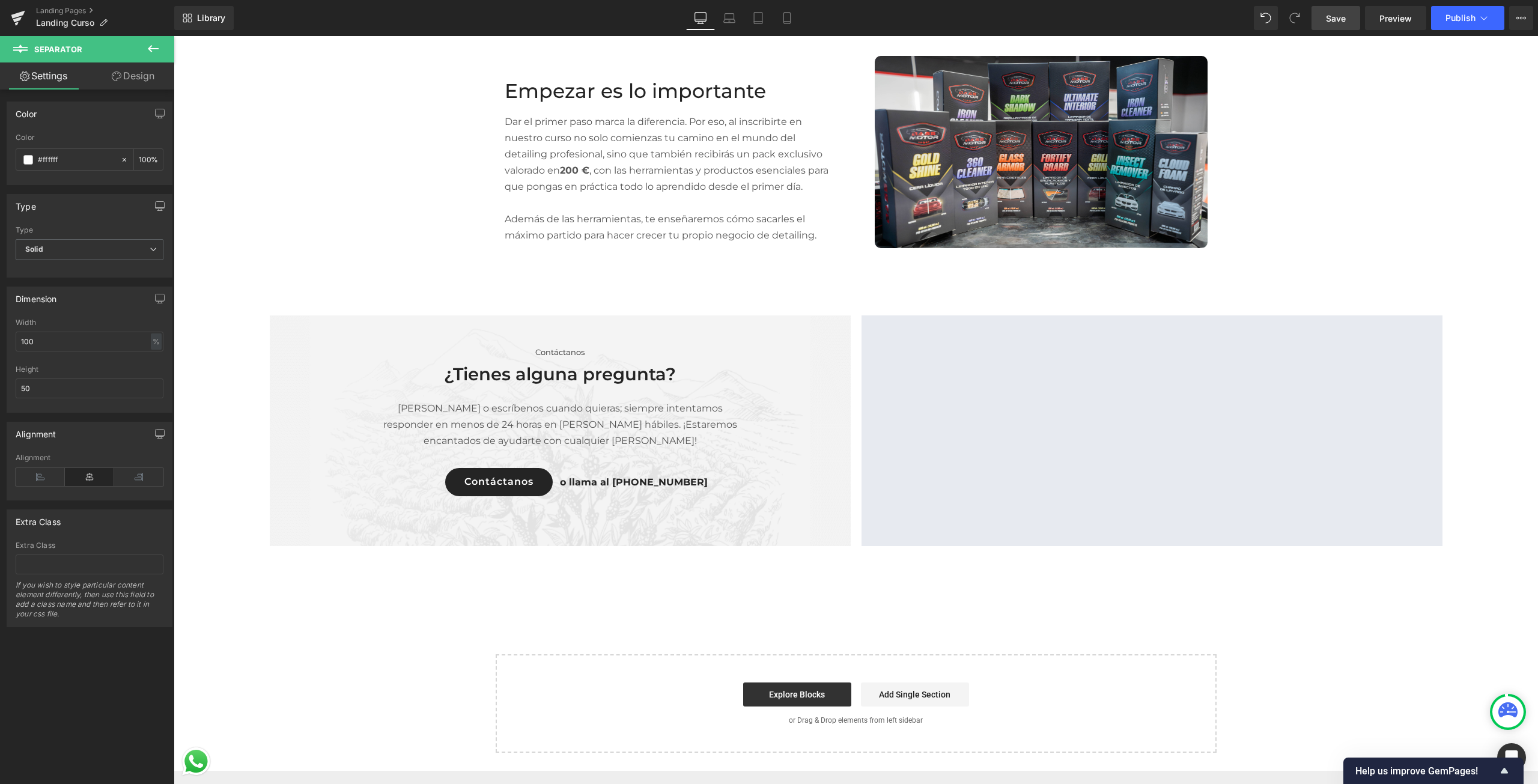
click at [1341, 28] on link "Save" at bounding box center [1335, 18] width 49 height 24
